Goal: Task Accomplishment & Management: Manage account settings

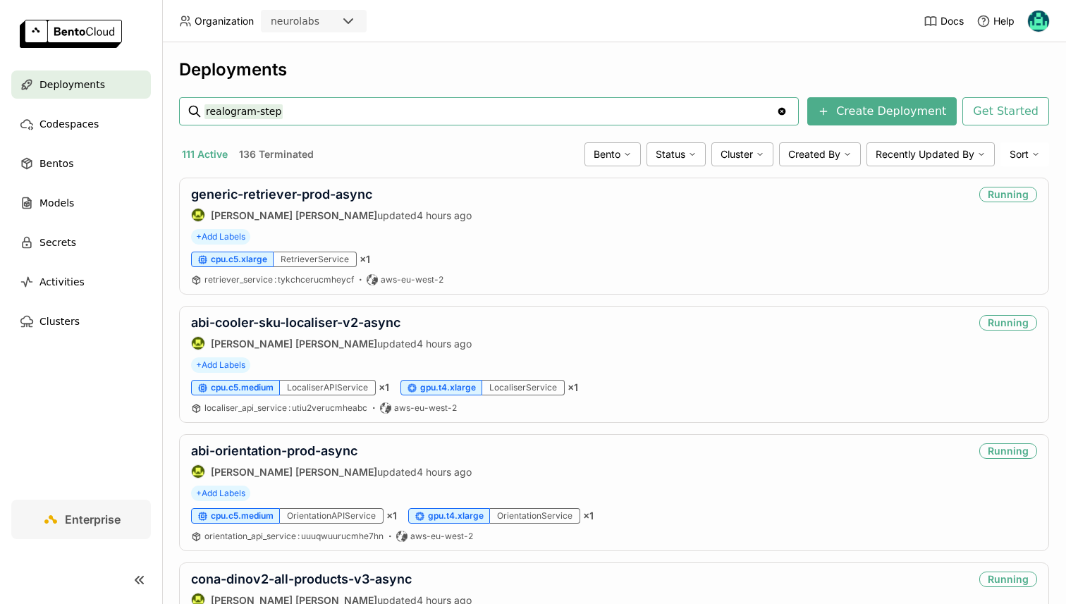
type input "realogram-step"
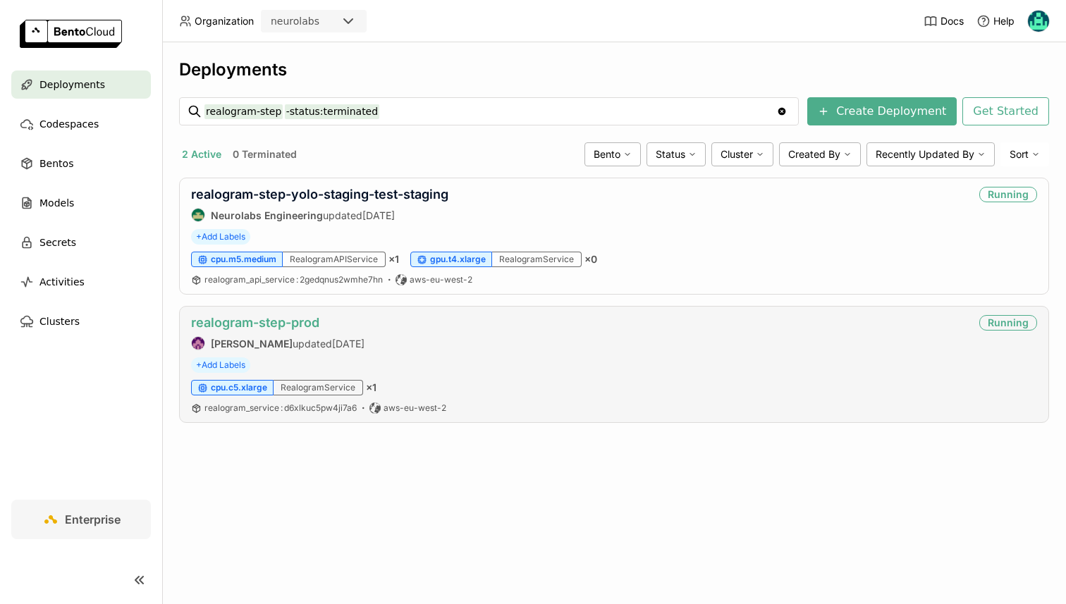
click at [260, 323] on link "realogram-step-prod" at bounding box center [255, 322] width 128 height 15
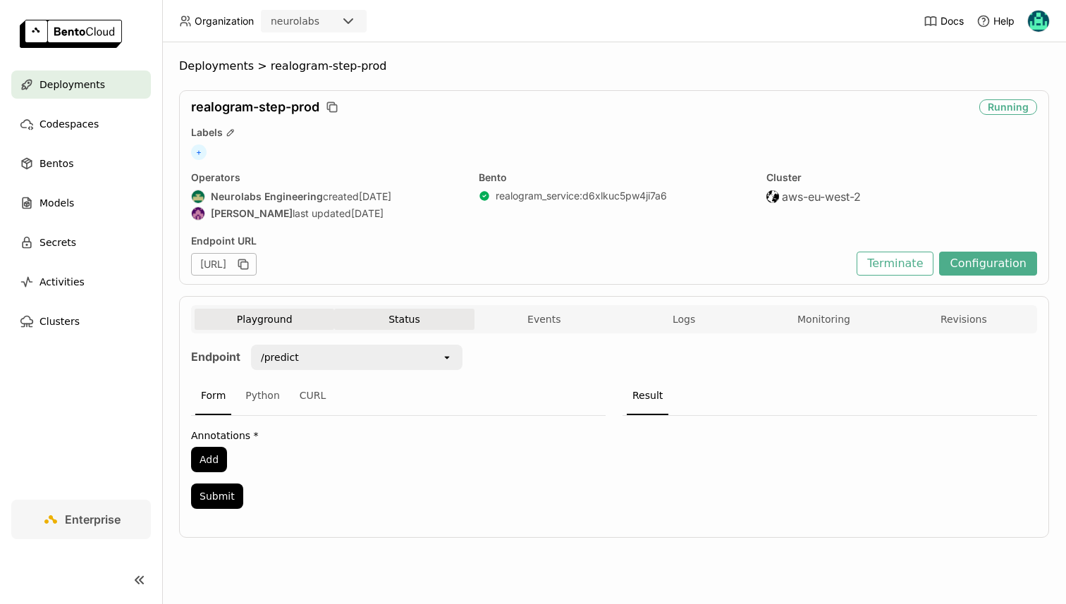
click at [402, 309] on button "Status" at bounding box center [404, 319] width 140 height 21
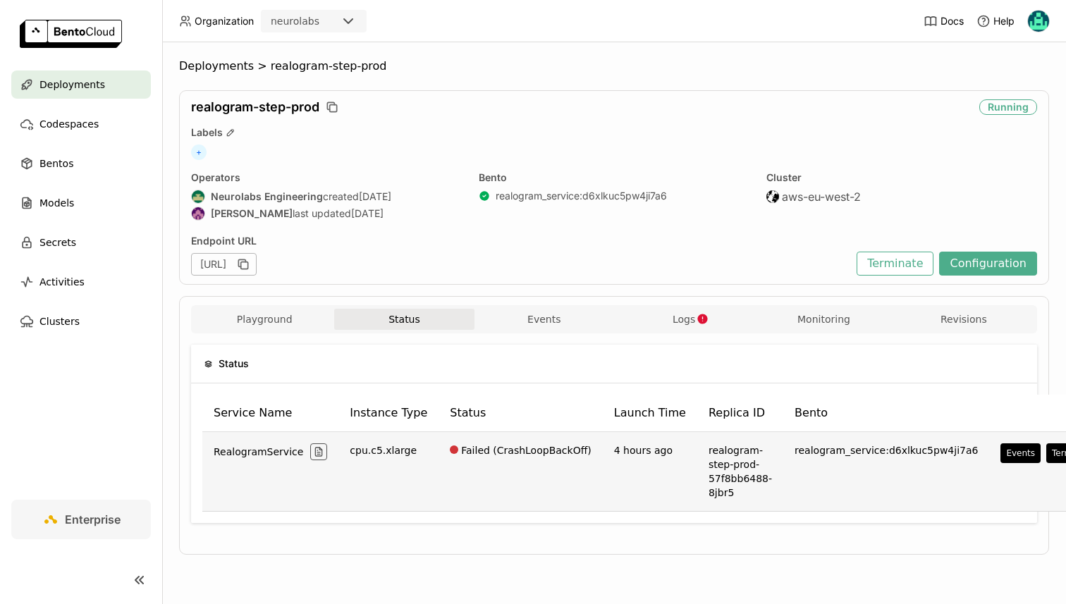
scroll to position [0, 42]
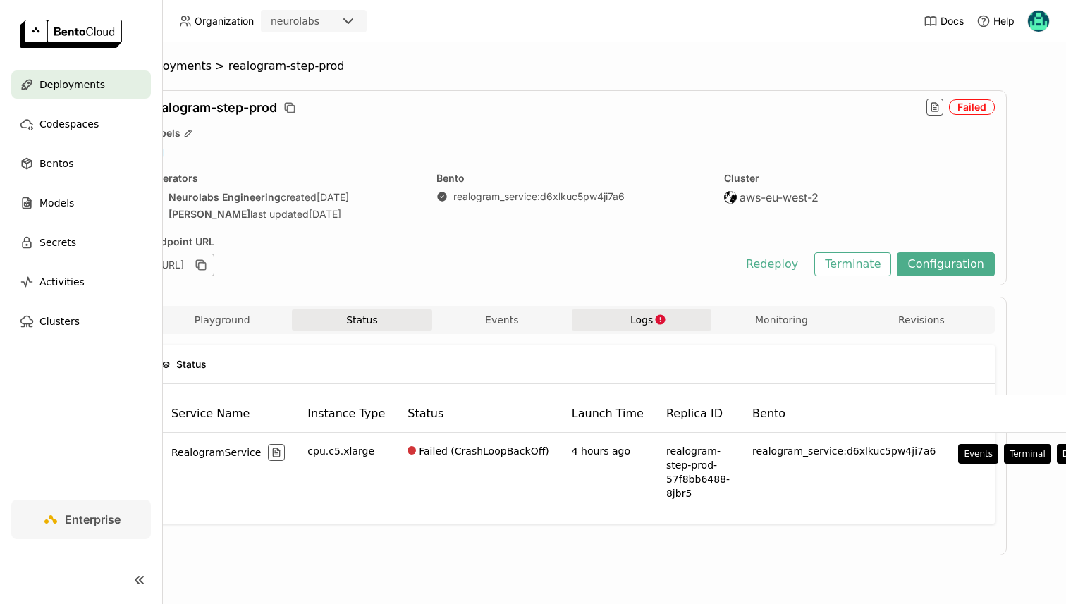
click at [675, 328] on button "Logs" at bounding box center [642, 319] width 140 height 21
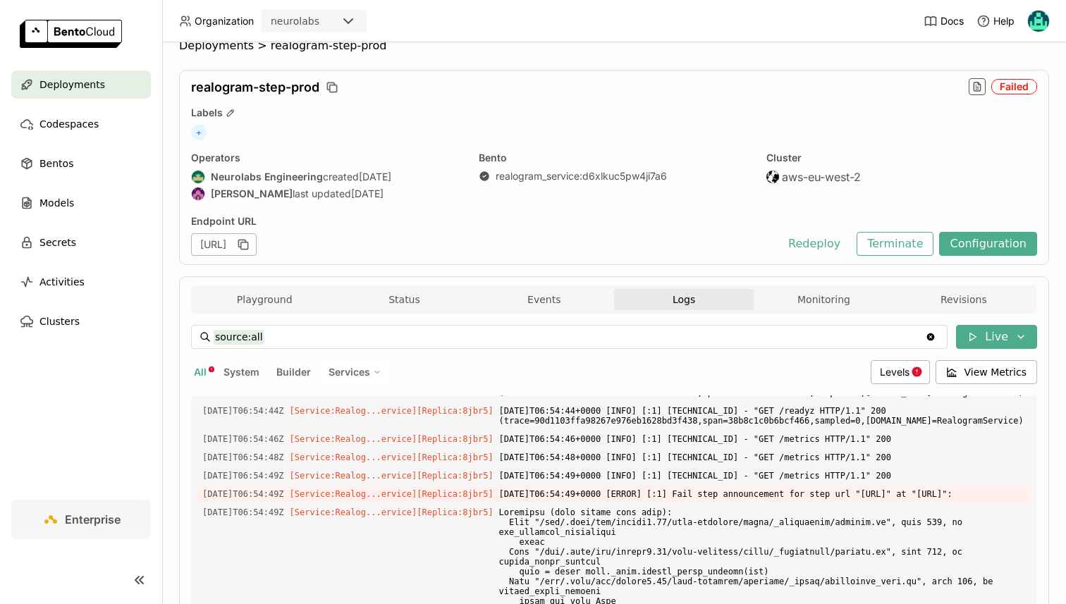
scroll to position [8, 0]
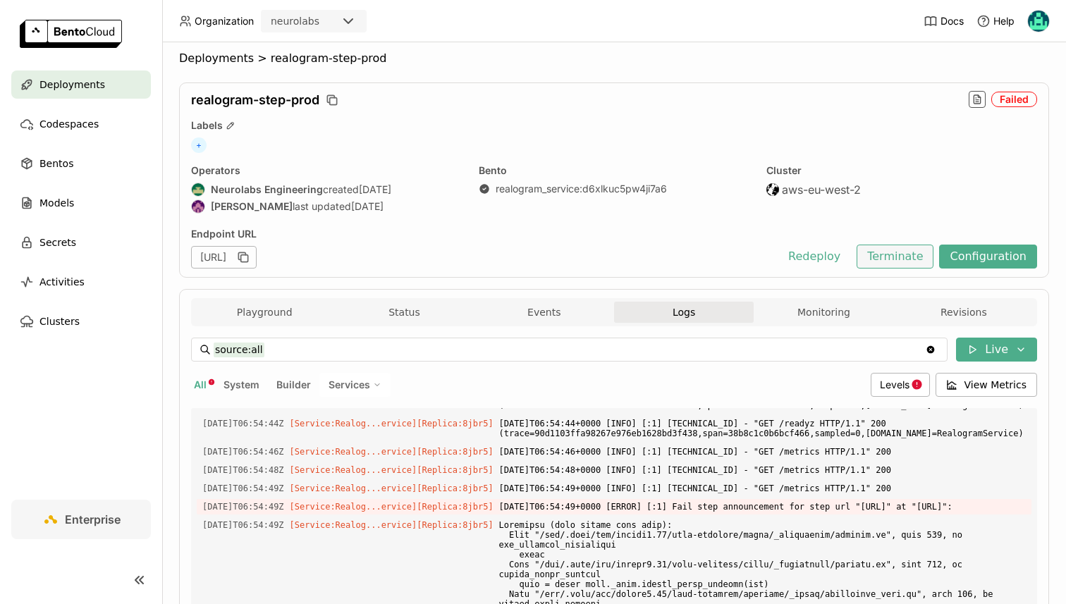
click at [897, 263] on button "Terminate" at bounding box center [895, 257] width 77 height 24
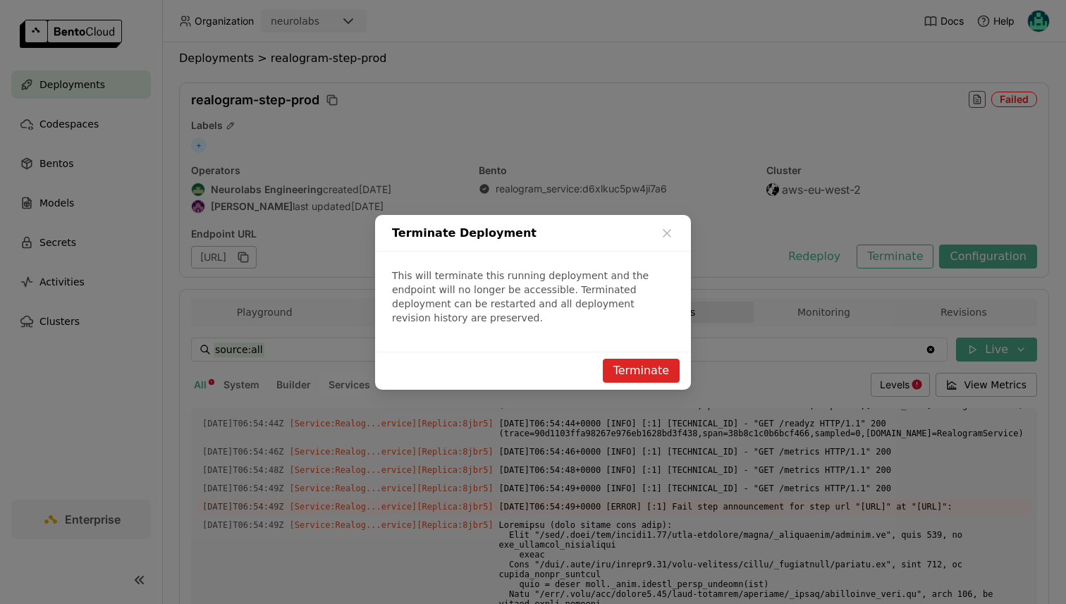
click at [621, 359] on button "Terminate" at bounding box center [641, 371] width 77 height 24
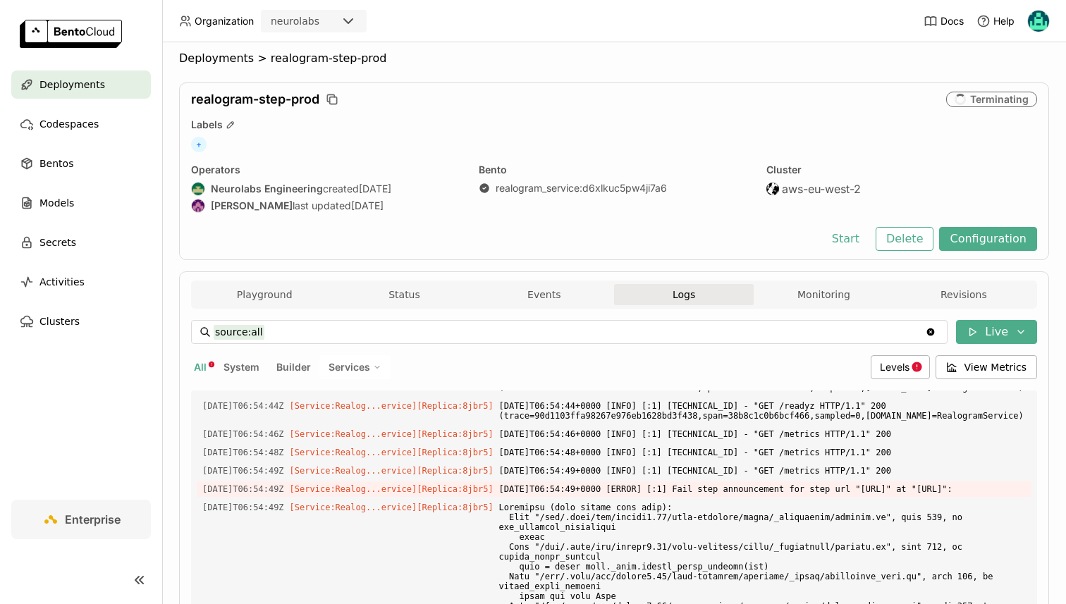
click at [575, 222] on div "realogram-step-prod Terminating Labels + Operators Neurolabs Engineering create…" at bounding box center [614, 171] width 870 height 178
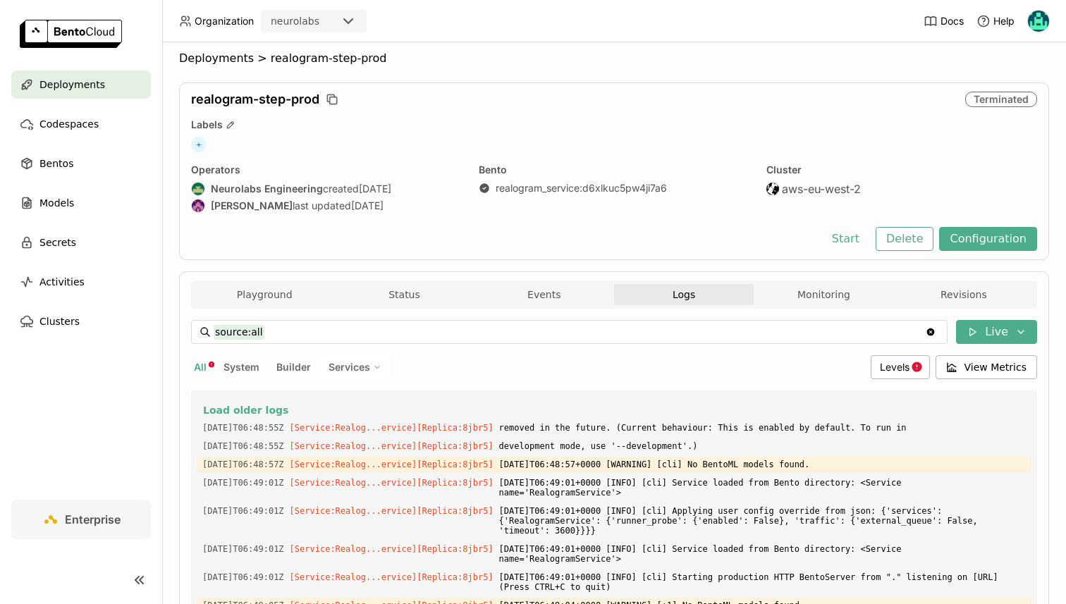
scroll to position [8336, 0]
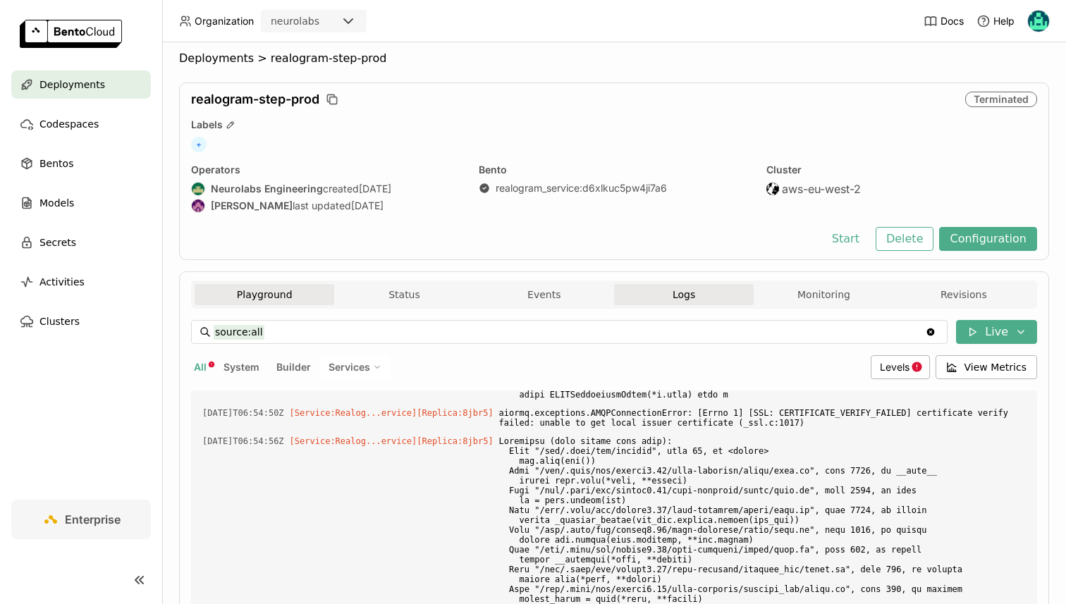
click at [247, 287] on button "Playground" at bounding box center [265, 294] width 140 height 21
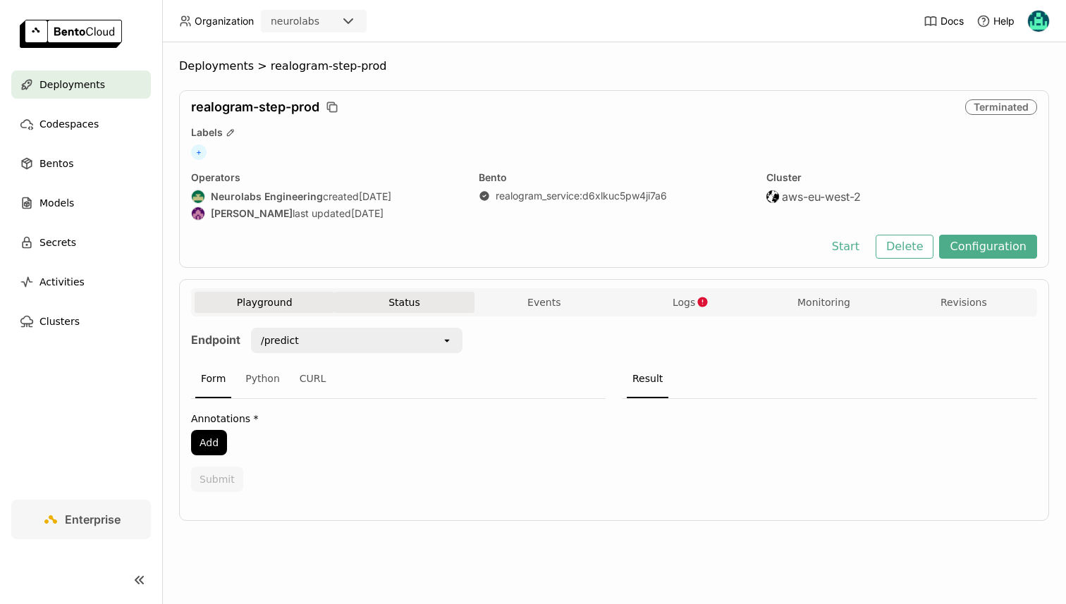
click at [379, 307] on button "Status" at bounding box center [404, 302] width 140 height 21
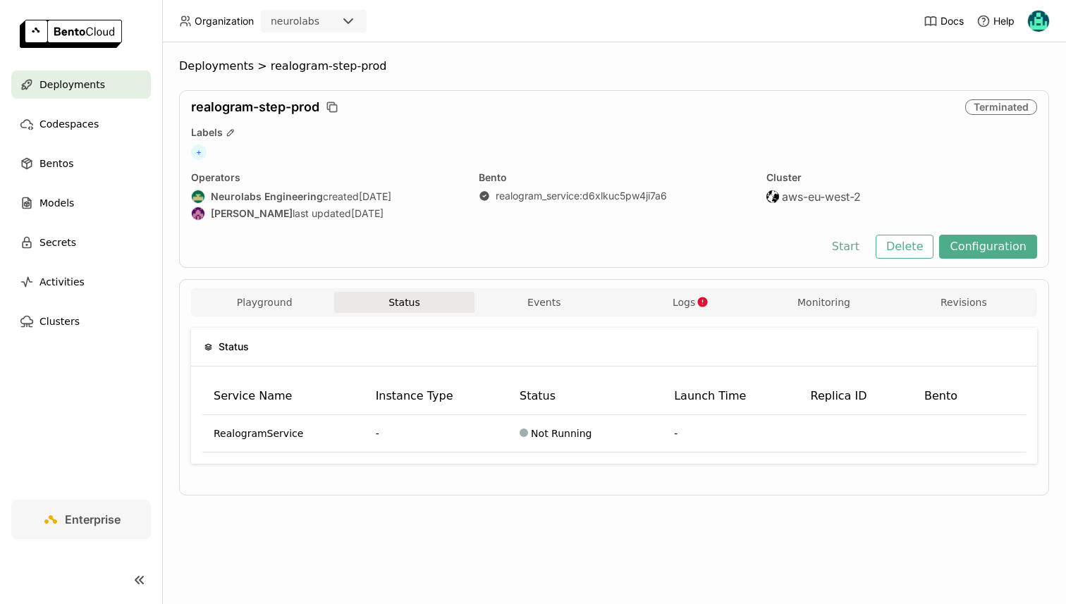
click at [857, 237] on button "Start" at bounding box center [845, 247] width 49 height 24
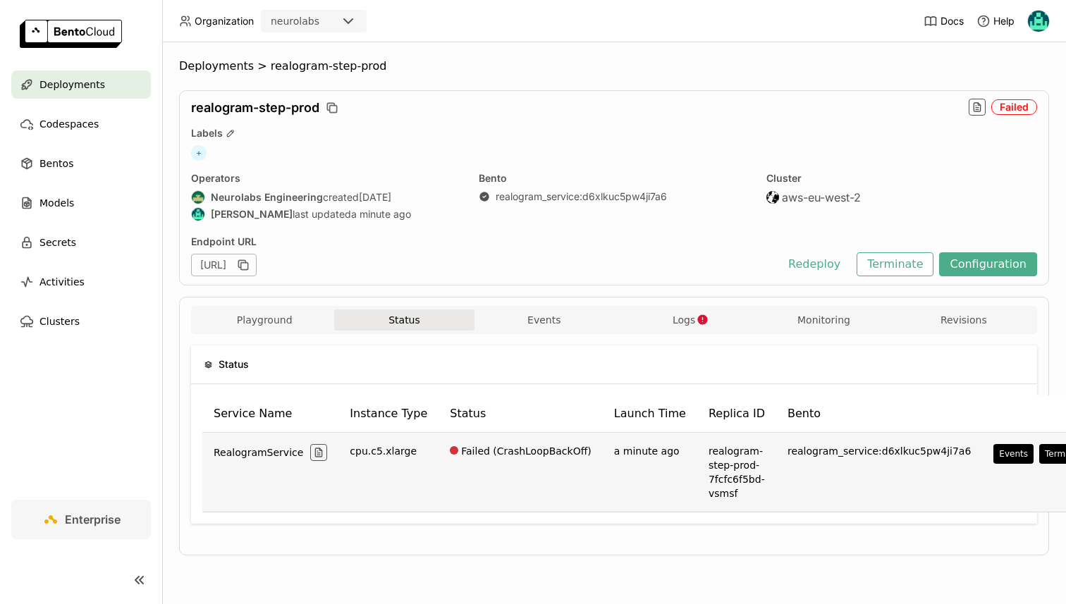
scroll to position [0, 35]
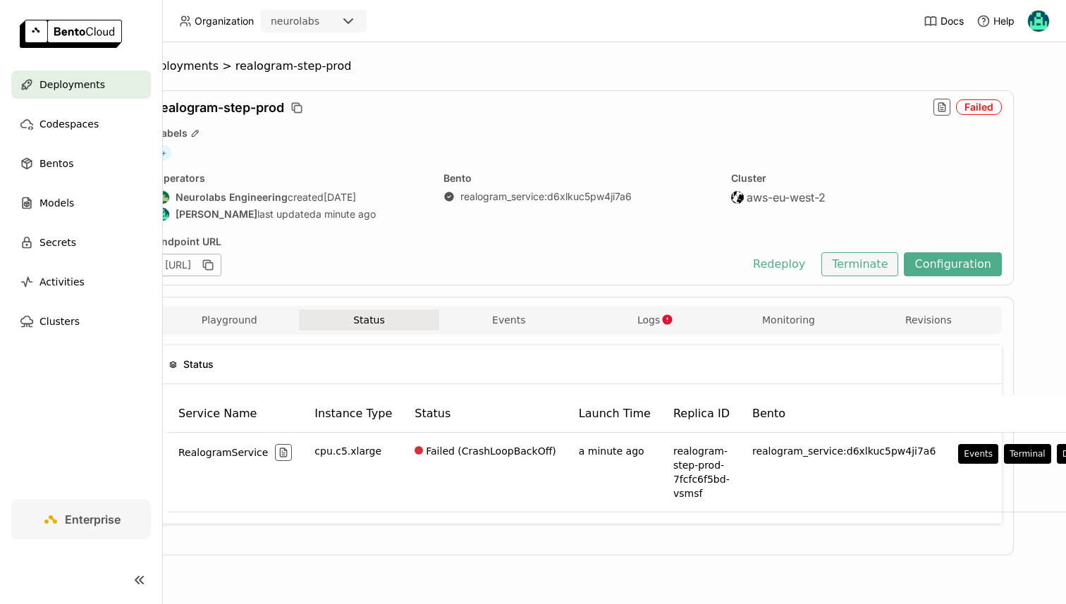
click at [852, 266] on button "Terminate" at bounding box center [859, 264] width 77 height 24
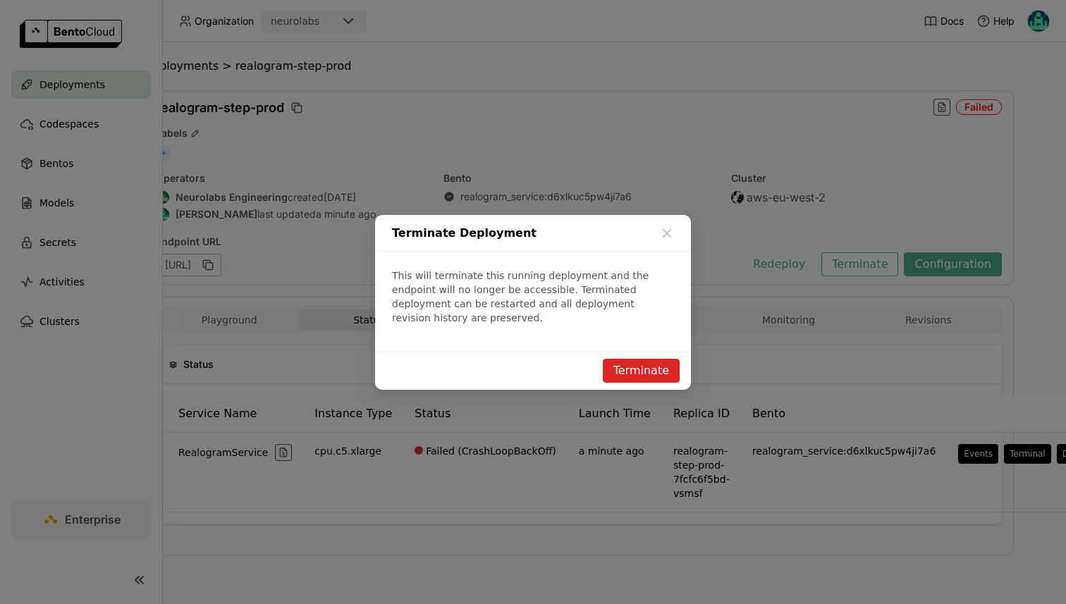
click at [647, 359] on button "Terminate" at bounding box center [641, 371] width 77 height 24
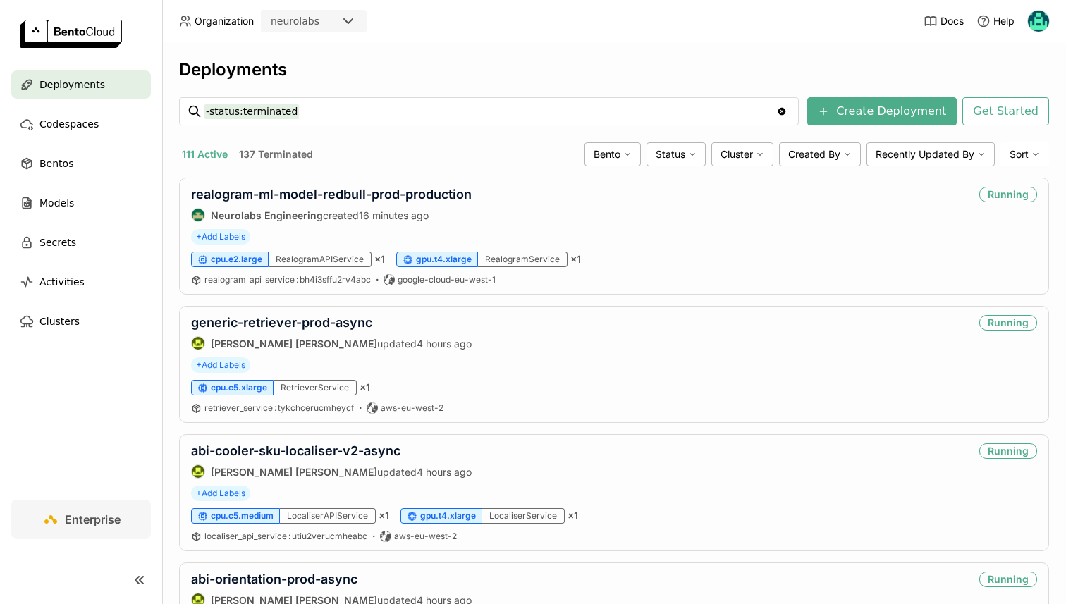
click at [388, 110] on input "-status:terminated" at bounding box center [490, 111] width 572 height 23
type input "gdino-secondary-display"
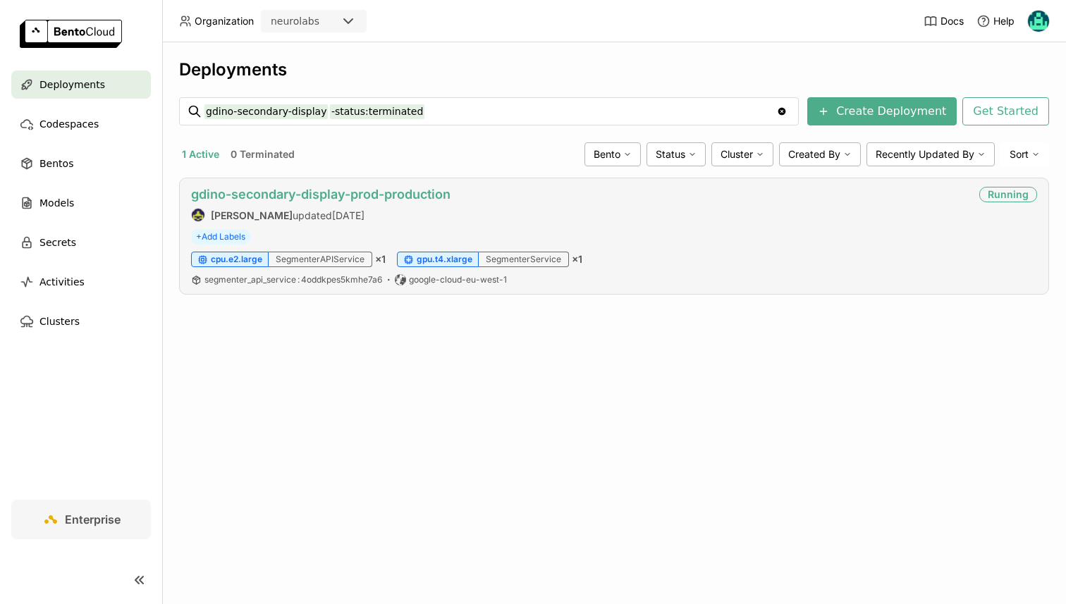
click at [271, 194] on link "gdino-secondary-display-prod-production" at bounding box center [320, 194] width 259 height 15
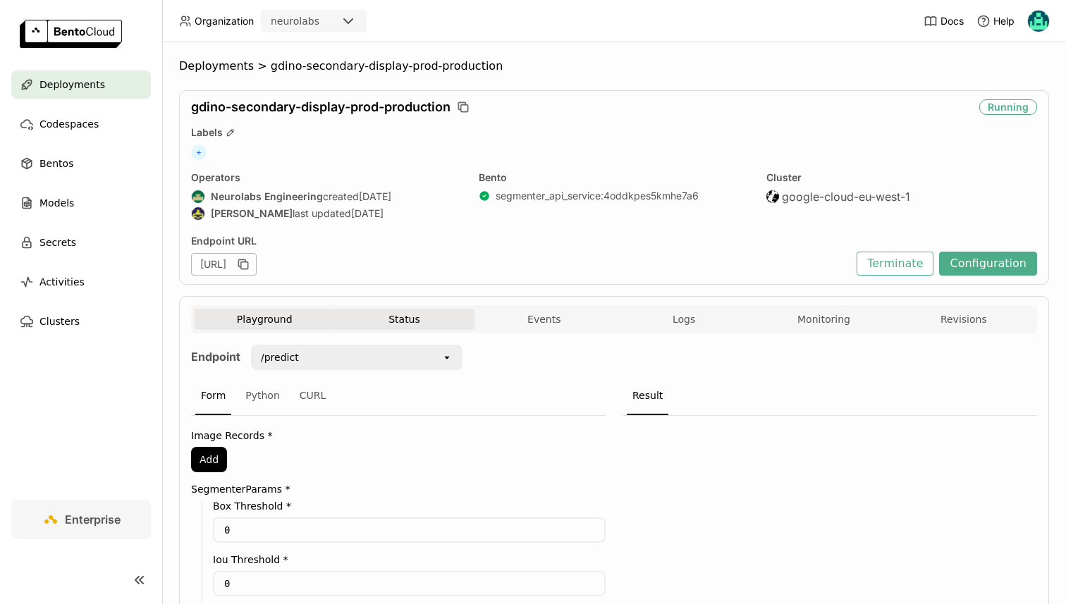
click at [401, 315] on button "Status" at bounding box center [404, 319] width 140 height 21
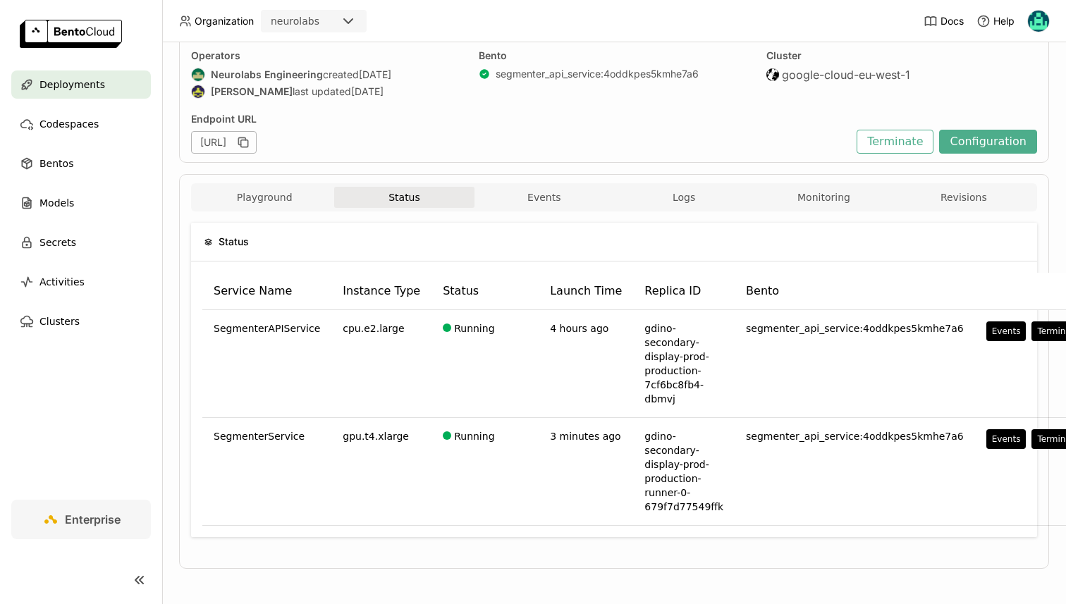
scroll to position [123, 0]
